Goal: Navigation & Orientation: Understand site structure

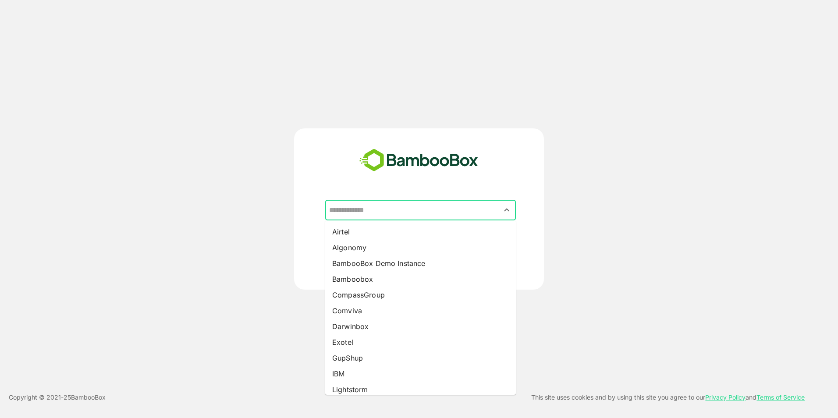
click at [391, 218] on input "text" at bounding box center [420, 210] width 187 height 17
click at [406, 270] on li "BambooBox Demo Instance" at bounding box center [420, 263] width 191 height 16
type input "**********"
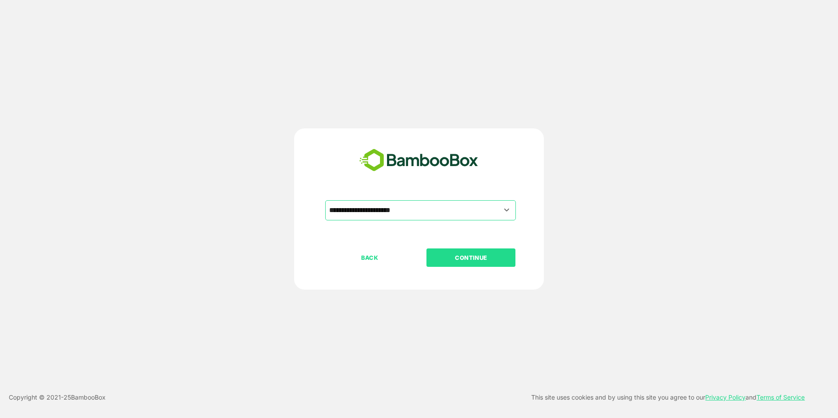
click at [466, 261] on p "CONTINUE" at bounding box center [471, 258] width 88 height 10
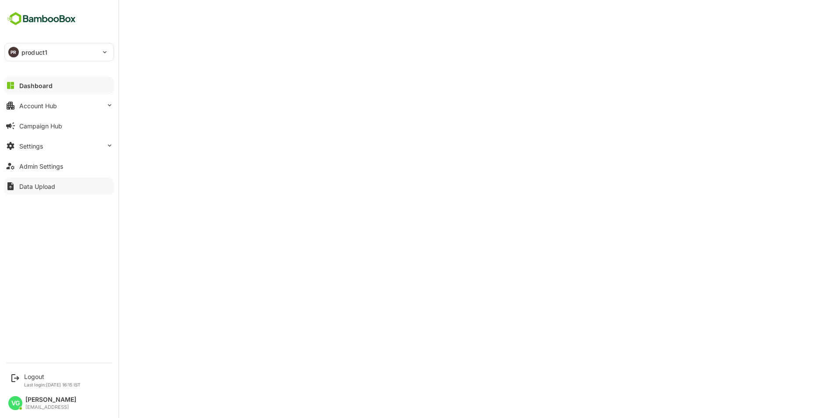
click at [52, 190] on button "Data Upload" at bounding box center [59, 186] width 110 height 18
click at [42, 90] on button "Dashboard" at bounding box center [59, 86] width 110 height 18
click at [60, 103] on button "Account Hub" at bounding box center [59, 106] width 110 height 18
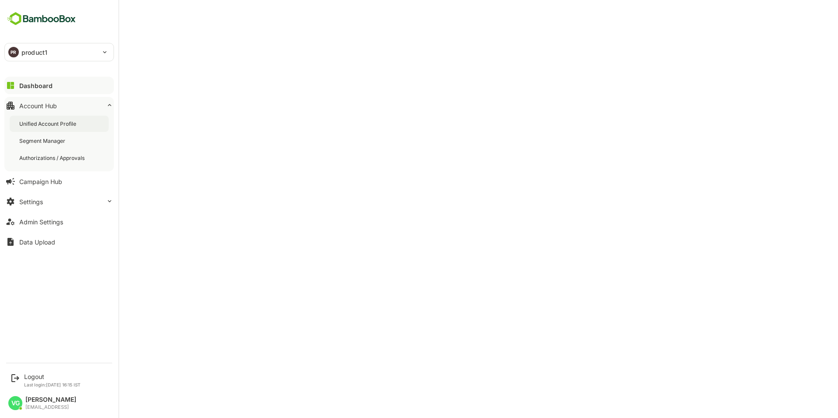
click at [78, 117] on div "Unified Account Profile" at bounding box center [59, 124] width 99 height 16
click at [73, 223] on button "Admin Settings" at bounding box center [59, 222] width 110 height 18
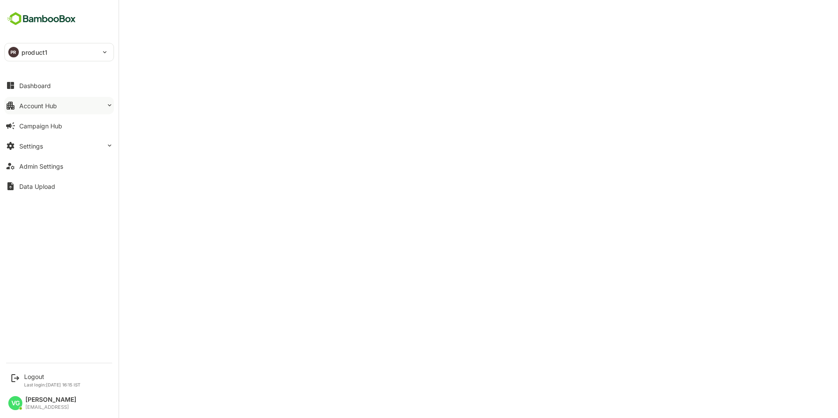
click at [56, 104] on div "Account Hub" at bounding box center [38, 105] width 38 height 7
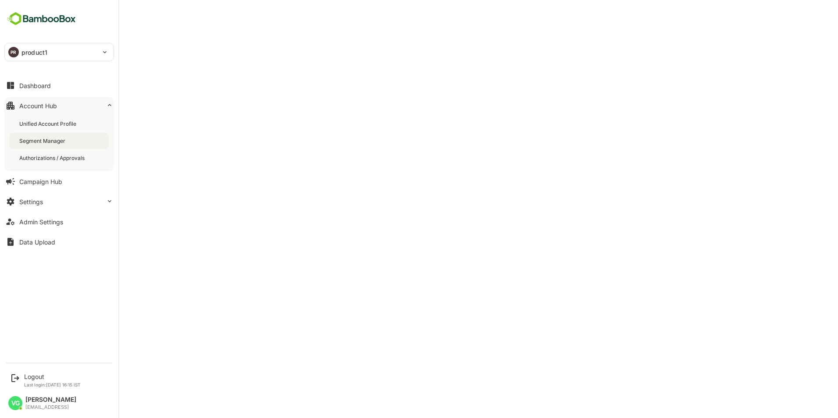
click at [53, 141] on div "Segment Manager" at bounding box center [43, 140] width 48 height 7
click at [46, 86] on div "Dashboard" at bounding box center [35, 85] width 32 height 7
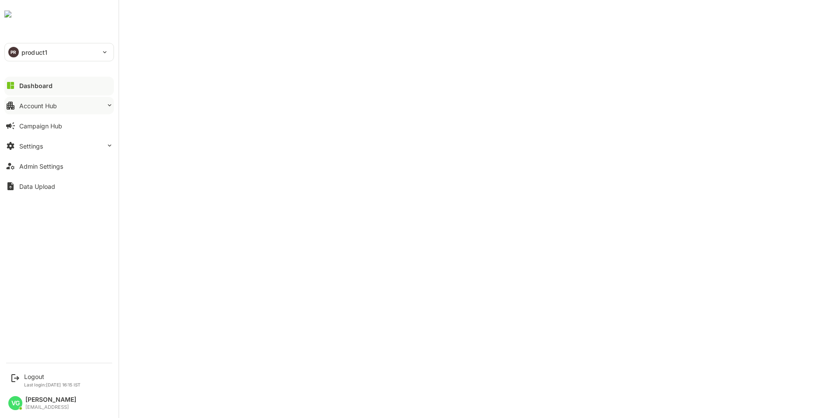
click at [60, 106] on button "Account Hub" at bounding box center [59, 106] width 110 height 18
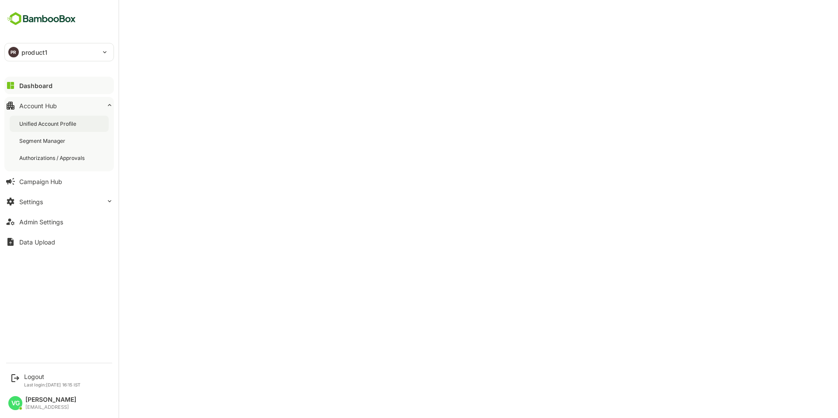
click at [60, 124] on div "Unified Account Profile" at bounding box center [48, 123] width 59 height 7
click at [60, 124] on div "Unified Account Profile" at bounding box center [49, 123] width 60 height 7
